Goal: Task Accomplishment & Management: Use online tool/utility

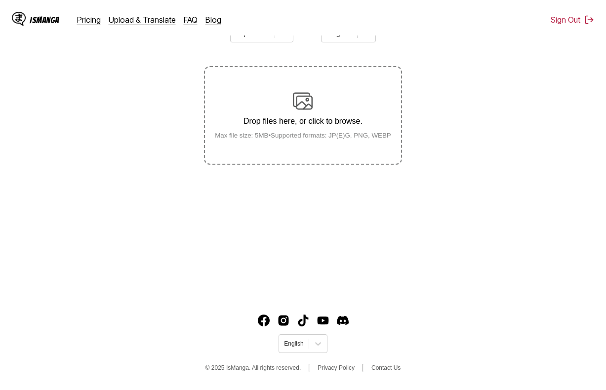
scroll to position [118, 0]
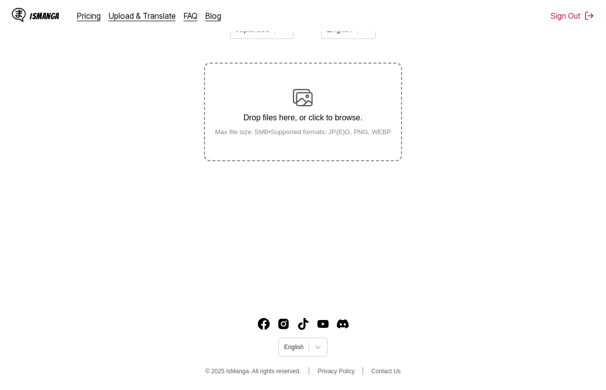
click at [308, 114] on div "Drop files here, or click to browse. Max file size: 5MB • Supported formats: JP…" at bounding box center [303, 112] width 192 height 48
click at [0, 0] on input "Drop files here, or click to browse. Max file size: 5MB • Supported formats: JP…" at bounding box center [0, 0] width 0 height 0
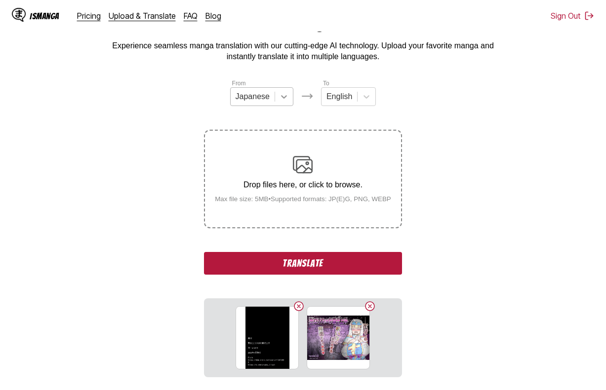
scroll to position [33, 0]
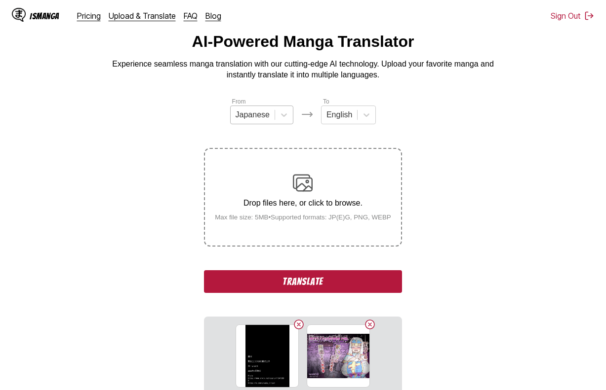
click at [272, 121] on div "Japanese" at bounding box center [253, 115] width 44 height 15
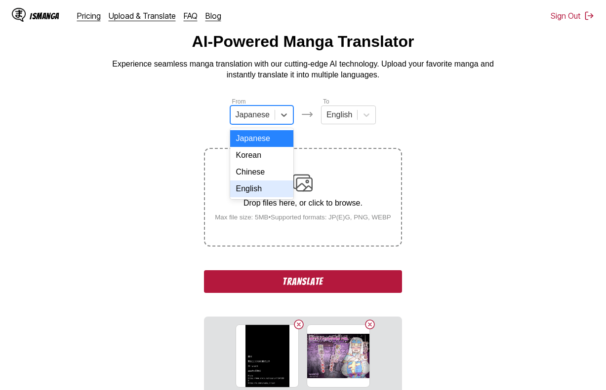
click at [271, 195] on div "English" at bounding box center [261, 189] width 63 height 17
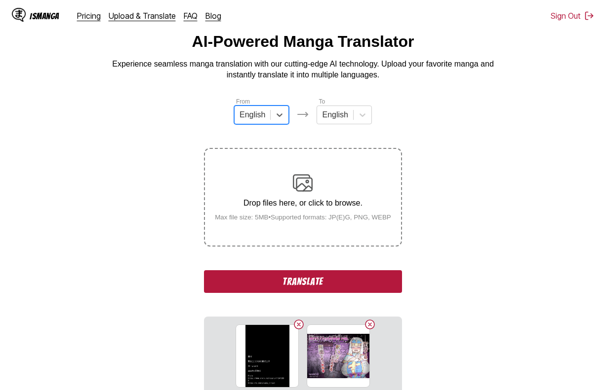
click at [334, 274] on button "Translate" at bounding box center [302, 282] width 197 height 23
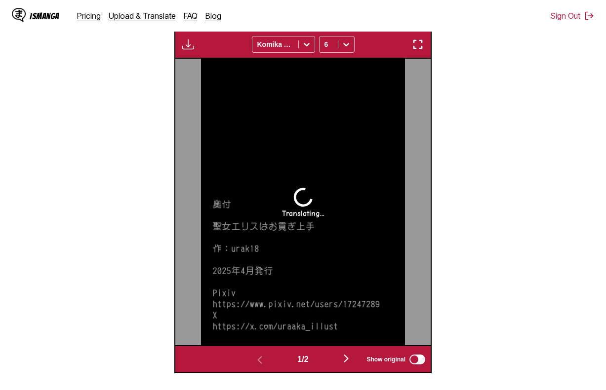
scroll to position [313, 0]
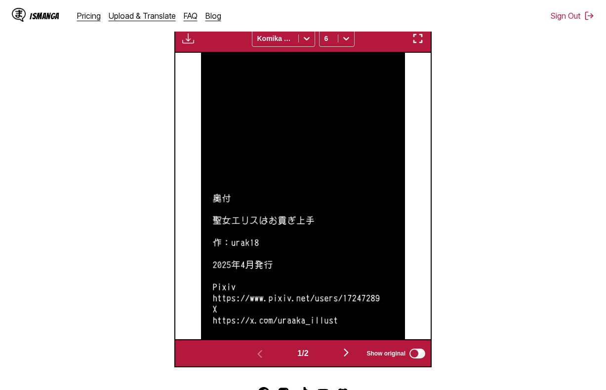
click at [185, 45] on button "button" at bounding box center [188, 38] width 18 height 13
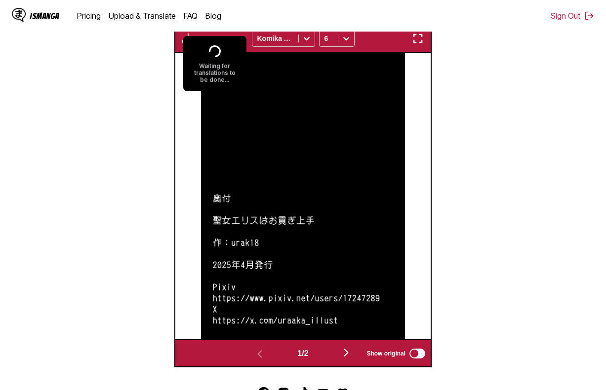
click at [146, 82] on section "From English To English Drop files here, or click to browse. Max file size: 5MB…" at bounding box center [303, 92] width 590 height 552
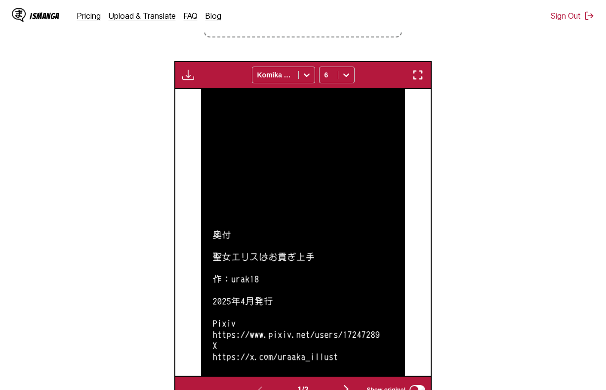
scroll to position [215, 0]
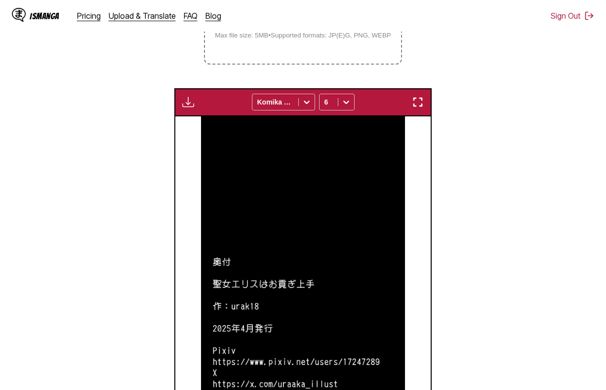
click at [190, 97] on div "Download Panel Download All Komika Axis 6" at bounding box center [302, 102] width 257 height 28
click at [192, 100] on img "button" at bounding box center [188, 102] width 12 height 12
click at [203, 108] on button "Download Panel" at bounding box center [214, 112] width 63 height 24
click at [328, 188] on img at bounding box center [302, 259] width 203 height 287
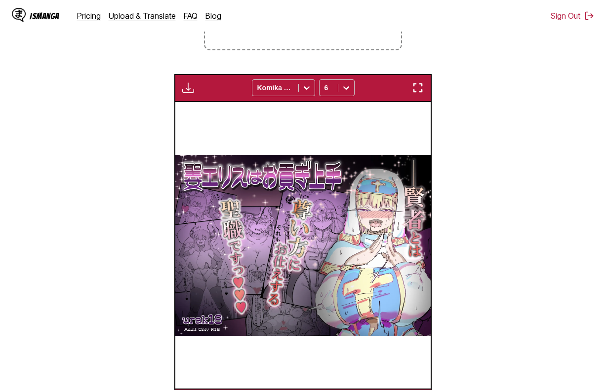
click at [192, 78] on div "Preparing... Download All Komika Axis 6" at bounding box center [302, 88] width 257 height 28
click at [186, 89] on img "button" at bounding box center [188, 88] width 12 height 12
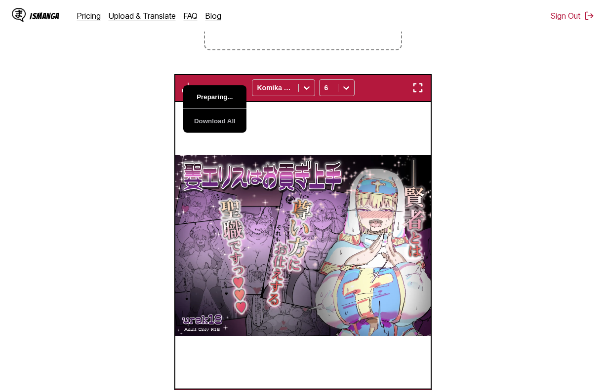
click at [208, 95] on button "Preparing..." at bounding box center [214, 97] width 63 height 24
drag, startPoint x: 121, startPoint y: 82, endPoint x: 130, endPoint y: 85, distance: 9.4
click at [122, 82] on section "From English To English Drop files here, or click to browse. Max file size: 5MB…" at bounding box center [303, 158] width 590 height 517
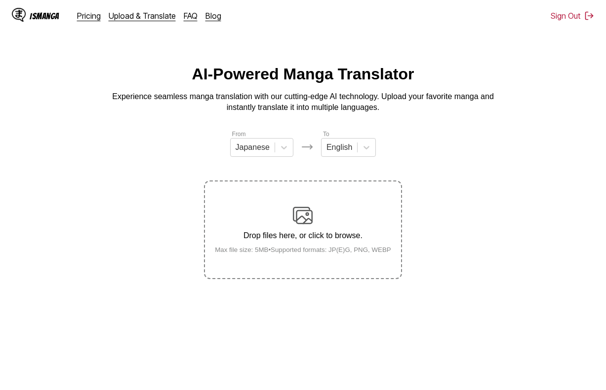
click at [325, 204] on label "Drop files here, or click to browse. Max file size: 5MB • Supported formats: JP…" at bounding box center [302, 230] width 195 height 97
click at [0, 0] on input "Drop files here, or click to browse. Max file size: 5MB • Supported formats: JP…" at bounding box center [0, 0] width 0 height 0
click at [271, 174] on div "From Japanese To English Drop files here, or click to browse. Max file size: 5M…" at bounding box center [302, 204] width 197 height 150
click at [293, 197] on label "Drop files here, or click to browse. Max file size: 5MB • Supported formats: JP…" at bounding box center [302, 230] width 195 height 97
click at [0, 0] on input "Drop files here, or click to browse. Max file size: 5MB • Supported formats: JP…" at bounding box center [0, 0] width 0 height 0
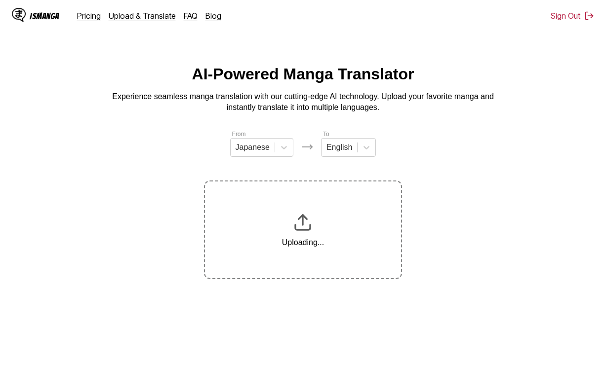
click at [441, 131] on section "From Japanese To English Uploading..." at bounding box center [303, 204] width 590 height 150
click at [447, 129] on section "From Japanese To English Uploading..." at bounding box center [303, 204] width 590 height 150
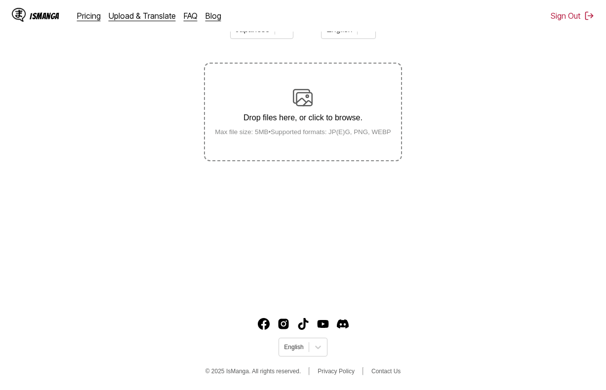
click at [299, 86] on label "Drop files here, or click to browse. Max file size: 5MB • Supported formats: JP…" at bounding box center [302, 112] width 195 height 97
click at [0, 0] on input "Drop files here, or click to browse. Max file size: 5MB • Supported formats: JP…" at bounding box center [0, 0] width 0 height 0
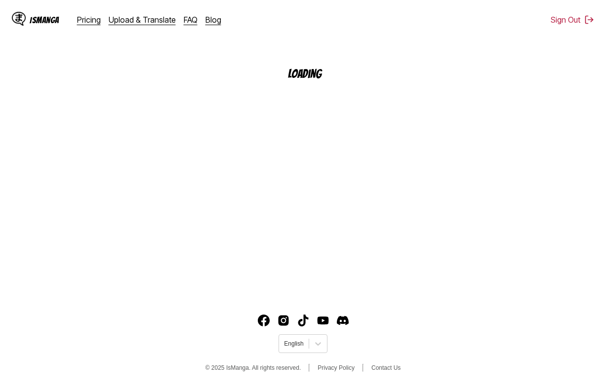
scroll to position [118, 0]
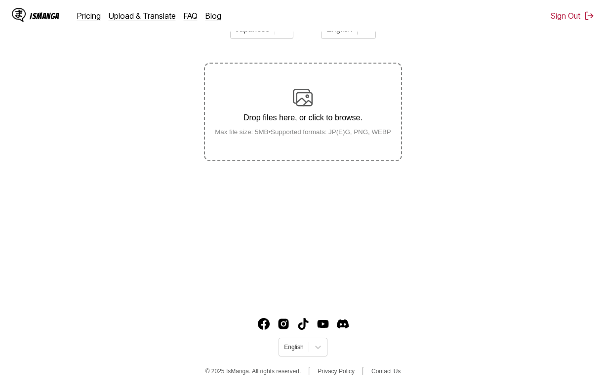
click at [475, 319] on footer "English © 2025 IsManga. All rights reserved. Privacy Policy Contact Us" at bounding box center [303, 349] width 606 height 84
click at [307, 127] on div "Drop files here, or click to browse. Max file size: 5MB • Supported formats: JP…" at bounding box center [303, 112] width 192 height 48
click at [0, 0] on input "Drop files here, or click to browse. Max file size: 5MB • Supported formats: JP…" at bounding box center [0, 0] width 0 height 0
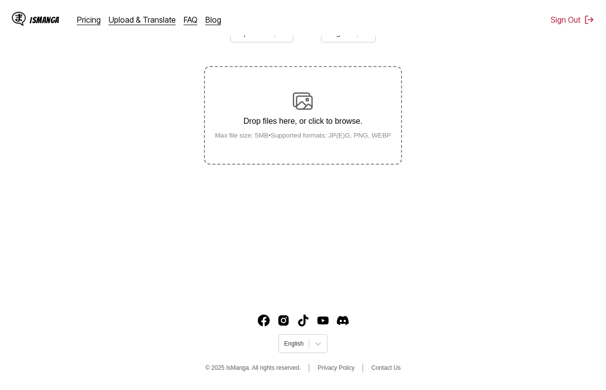
scroll to position [118, 0]
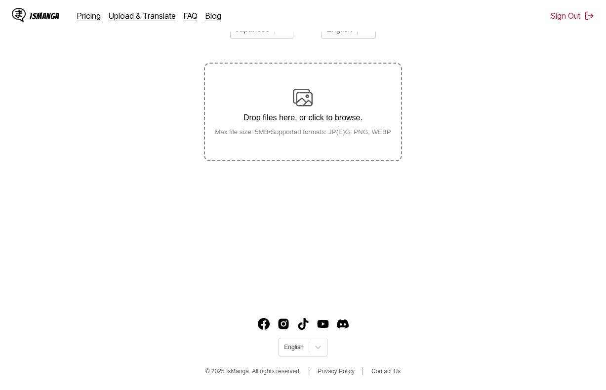
drag, startPoint x: 466, startPoint y: 326, endPoint x: 403, endPoint y: 277, distance: 79.9
click at [461, 320] on footer "English © 2025 IsManga. All rights reserved. Privacy Policy Contact Us" at bounding box center [303, 349] width 606 height 84
click at [351, 190] on main "AI-Powered Manga Translator Experience seamless manga translation with our cutt…" at bounding box center [303, 122] width 606 height 351
click at [334, 122] on p "Drop files here, or click to browse." at bounding box center [303, 118] width 192 height 9
click at [0, 0] on input "Drop files here, or click to browse. Max file size: 5MB • Supported formats: JP…" at bounding box center [0, 0] width 0 height 0
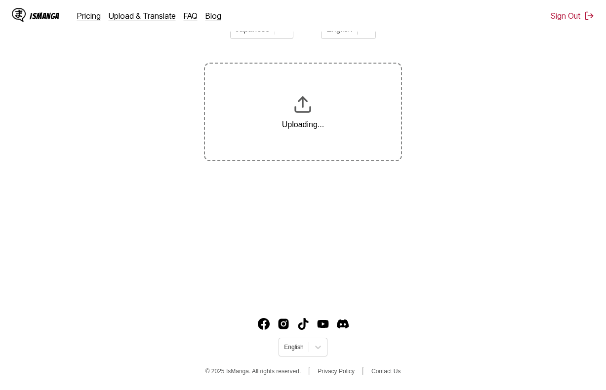
scroll to position [154, 0]
